Goal: Task Accomplishment & Management: Use online tool/utility

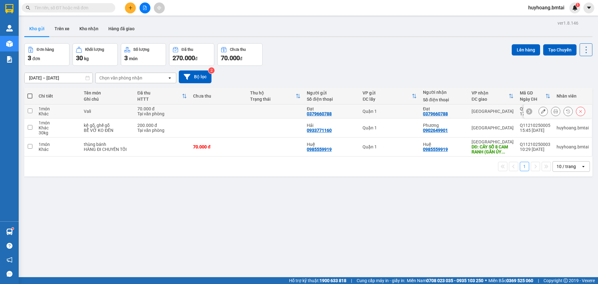
scroll to position [29, 0]
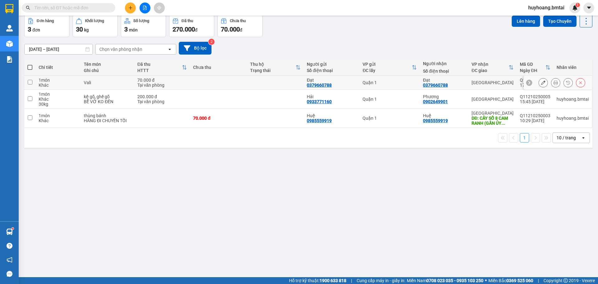
click at [294, 78] on td at bounding box center [275, 83] width 57 height 14
checkbox input "true"
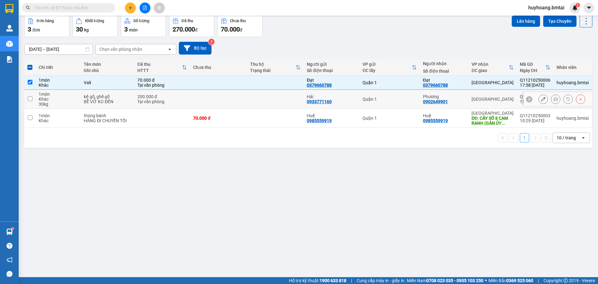
click at [275, 97] on td at bounding box center [275, 99] width 57 height 19
checkbox input "true"
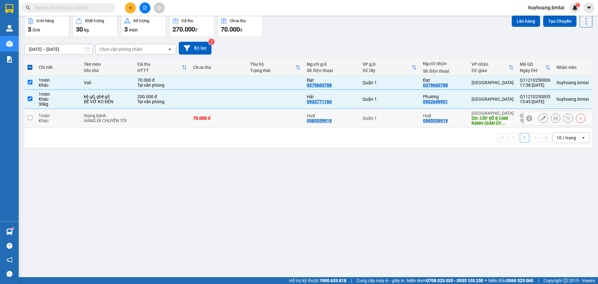
click at [382, 119] on div "Quận 1" at bounding box center [389, 118] width 54 height 5
checkbox input "true"
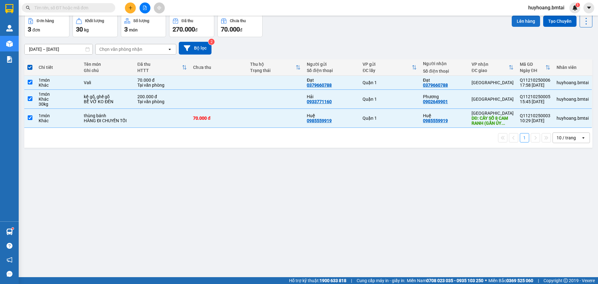
click at [533, 21] on button "Lên hàng" at bounding box center [526, 21] width 28 height 11
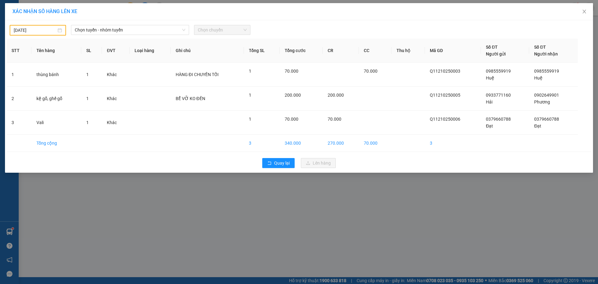
click at [60, 28] on div "12/10/2025" at bounding box center [38, 30] width 48 height 7
type input "12/10/2025"
click at [458, 31] on div at bounding box center [373, 30] width 242 height 11
click at [155, 26] on span "Chọn tuyến - nhóm tuyến" at bounding box center [130, 29] width 111 height 9
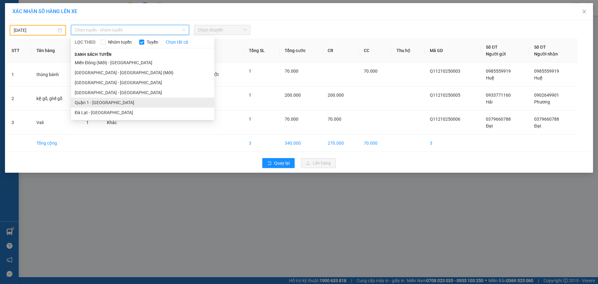
click at [167, 98] on li "Quận 1 - Nha Trang" at bounding box center [142, 102] width 143 height 10
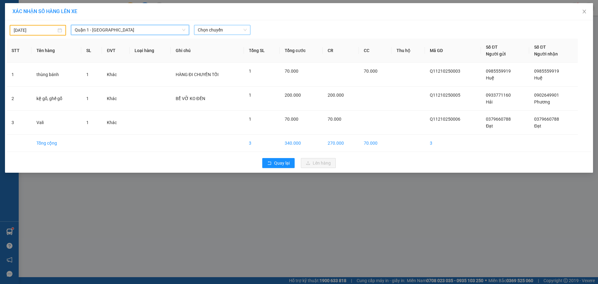
click at [227, 28] on span "Chọn chuyến" at bounding box center [222, 29] width 49 height 9
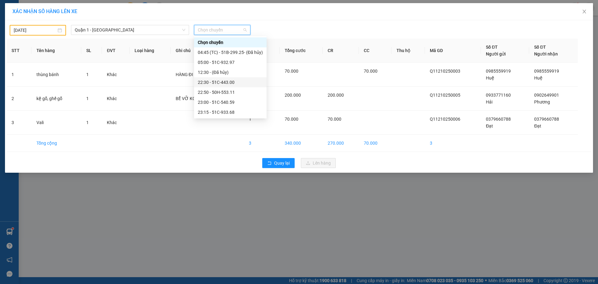
click at [224, 81] on div "22:30 - 51C-443.00" at bounding box center [230, 82] width 65 height 7
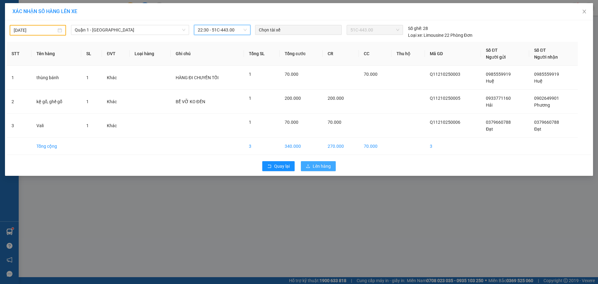
click at [308, 167] on icon "upload" at bounding box center [308, 166] width 4 height 4
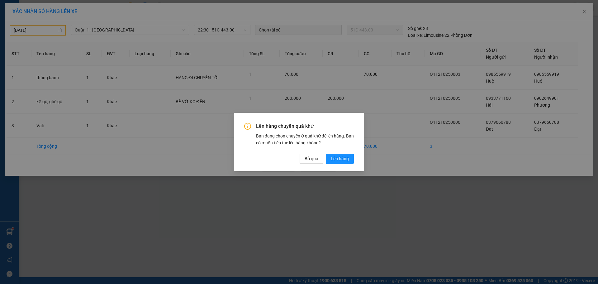
click at [354, 160] on div "Lên hàng chuyến quá khứ Bạn đang chọn chuyến ở quá khứ để lên hàng. Bạn có muốn…" at bounding box center [299, 142] width 130 height 58
click at [351, 161] on button "Lên hàng" at bounding box center [340, 159] width 28 height 10
